Goal: Find specific page/section: Find specific page/section

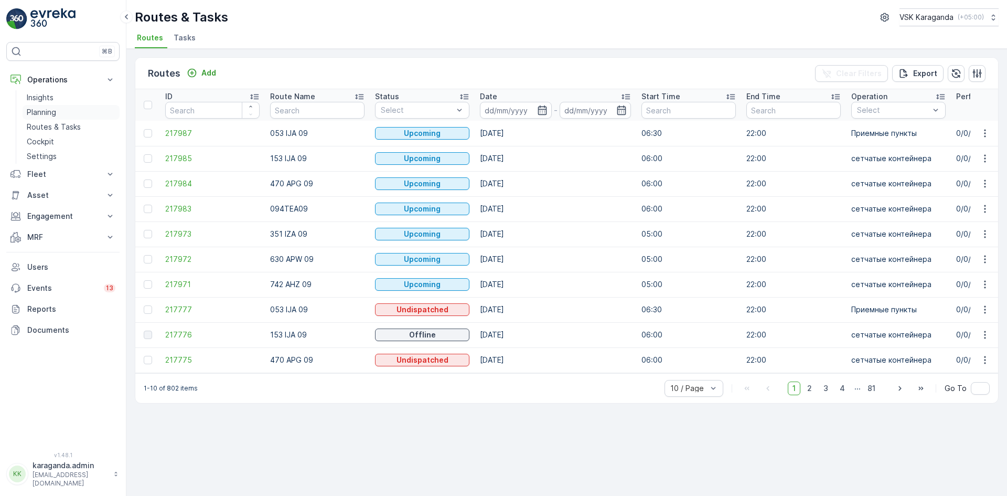
click at [50, 110] on p "Planning" at bounding box center [41, 112] width 29 height 10
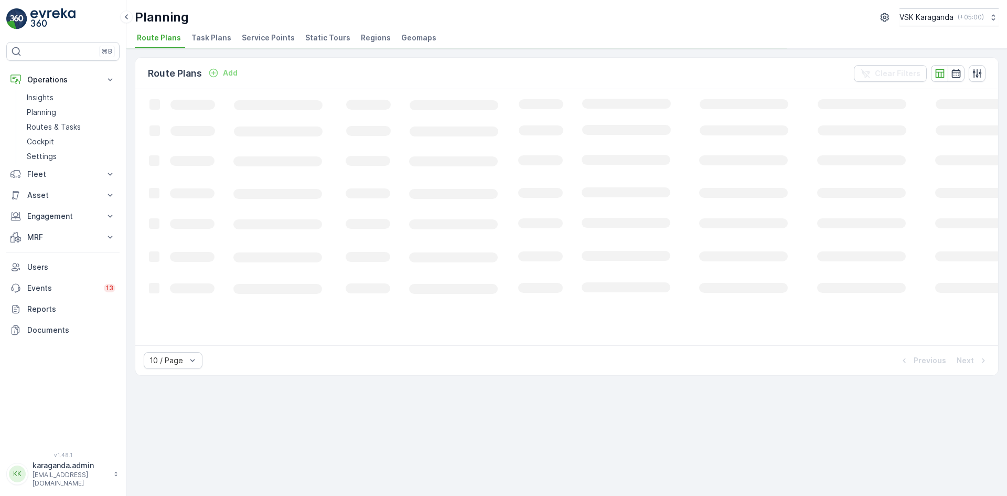
click at [267, 40] on span "Service Points" at bounding box center [268, 38] width 53 height 10
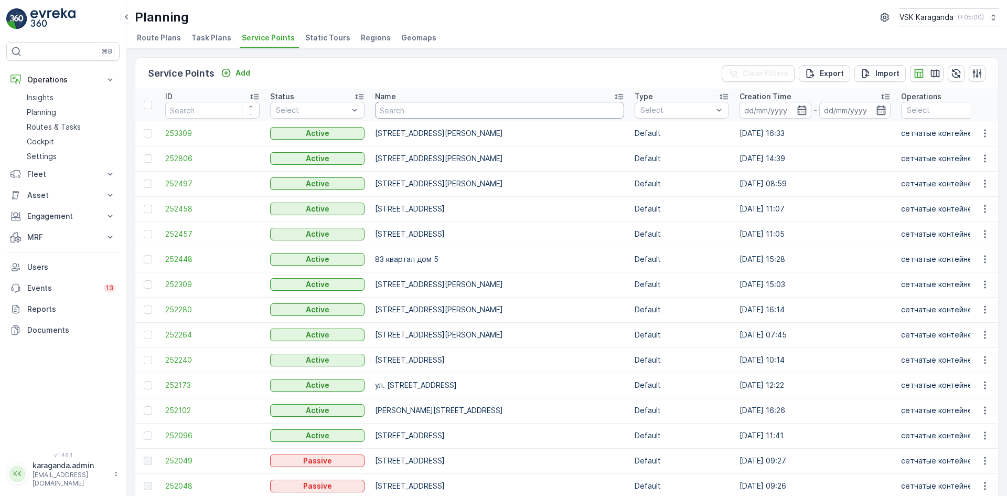
click at [415, 115] on input "text" at bounding box center [499, 110] width 249 height 17
type input "Лободы 32"
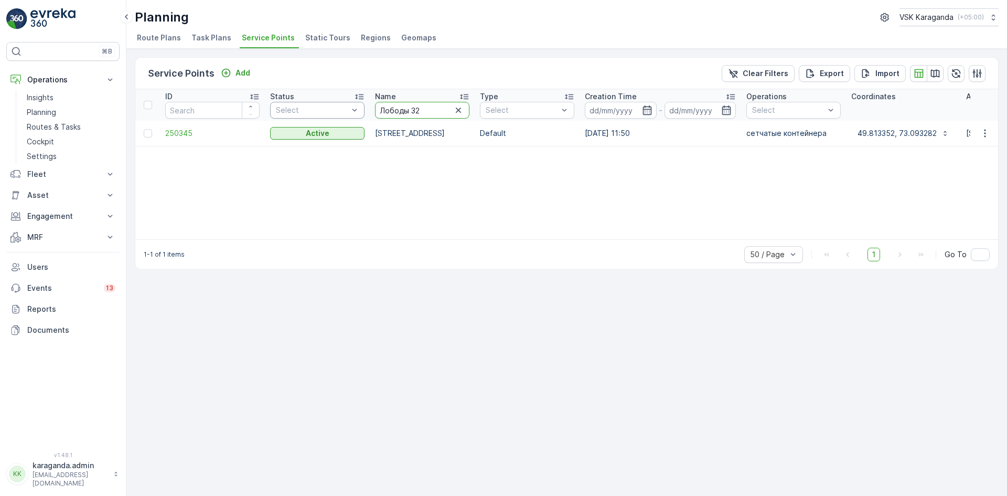
drag, startPoint x: 420, startPoint y: 108, endPoint x: 313, endPoint y: 105, distance: 107.6
click at [313, 105] on tr "ID Status Select Name Лободы 32 Type Select Creation Time - Operations Select C…" at bounding box center [905, 104] width 1540 height 31
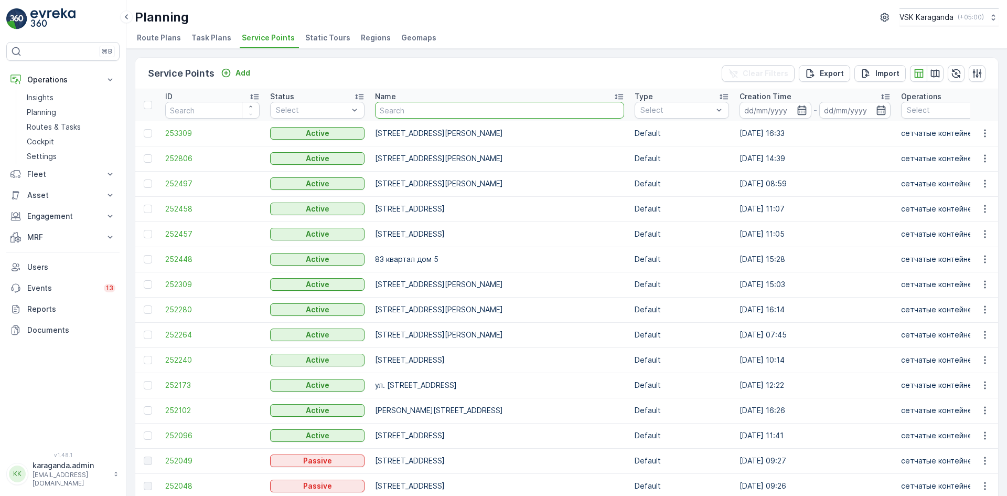
click at [400, 113] on input "text" at bounding box center [499, 110] width 249 height 17
